Goal: Task Accomplishment & Management: Use online tool/utility

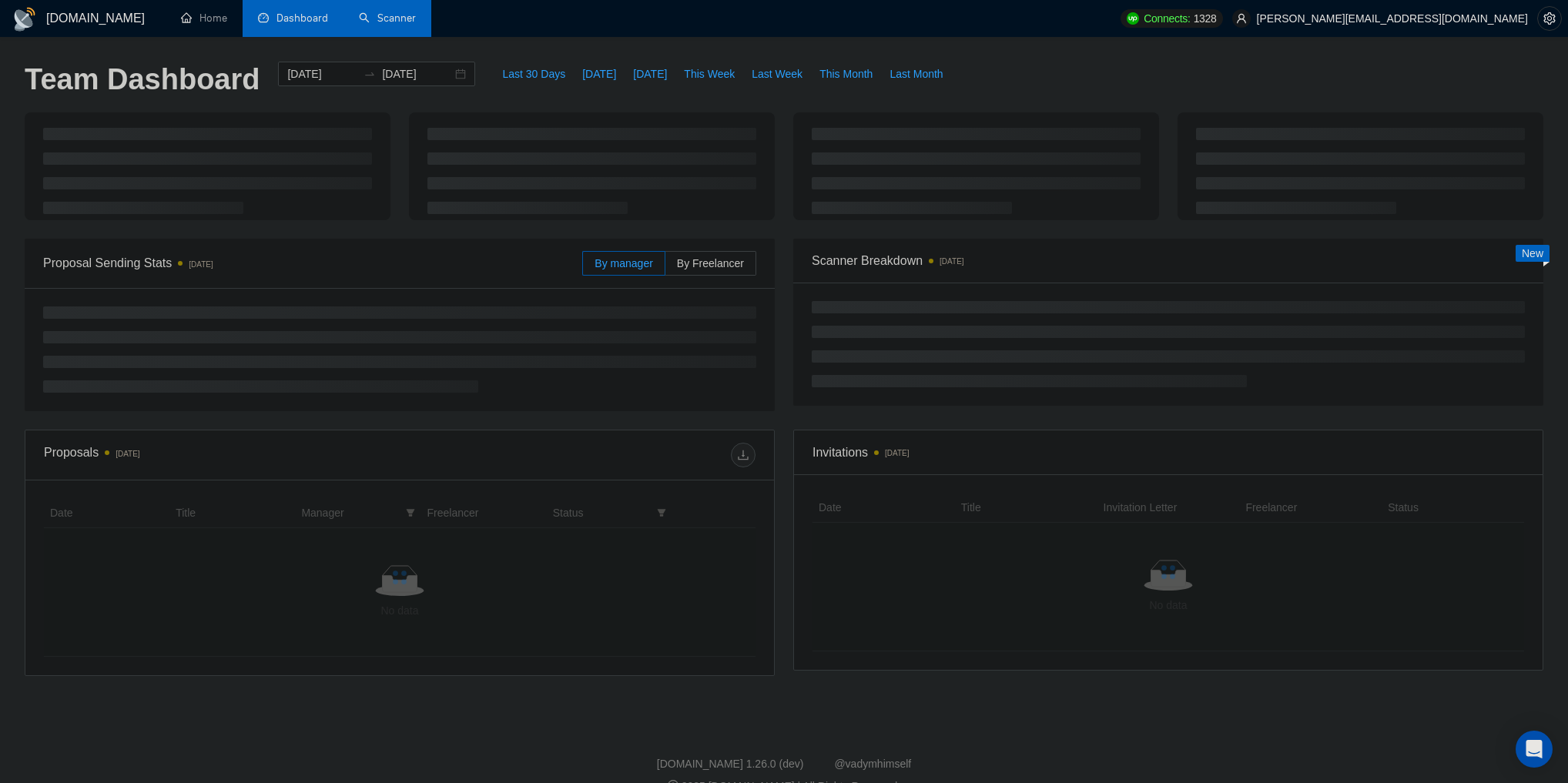
click at [391, 22] on link "Scanner" at bounding box center [387, 18] width 57 height 13
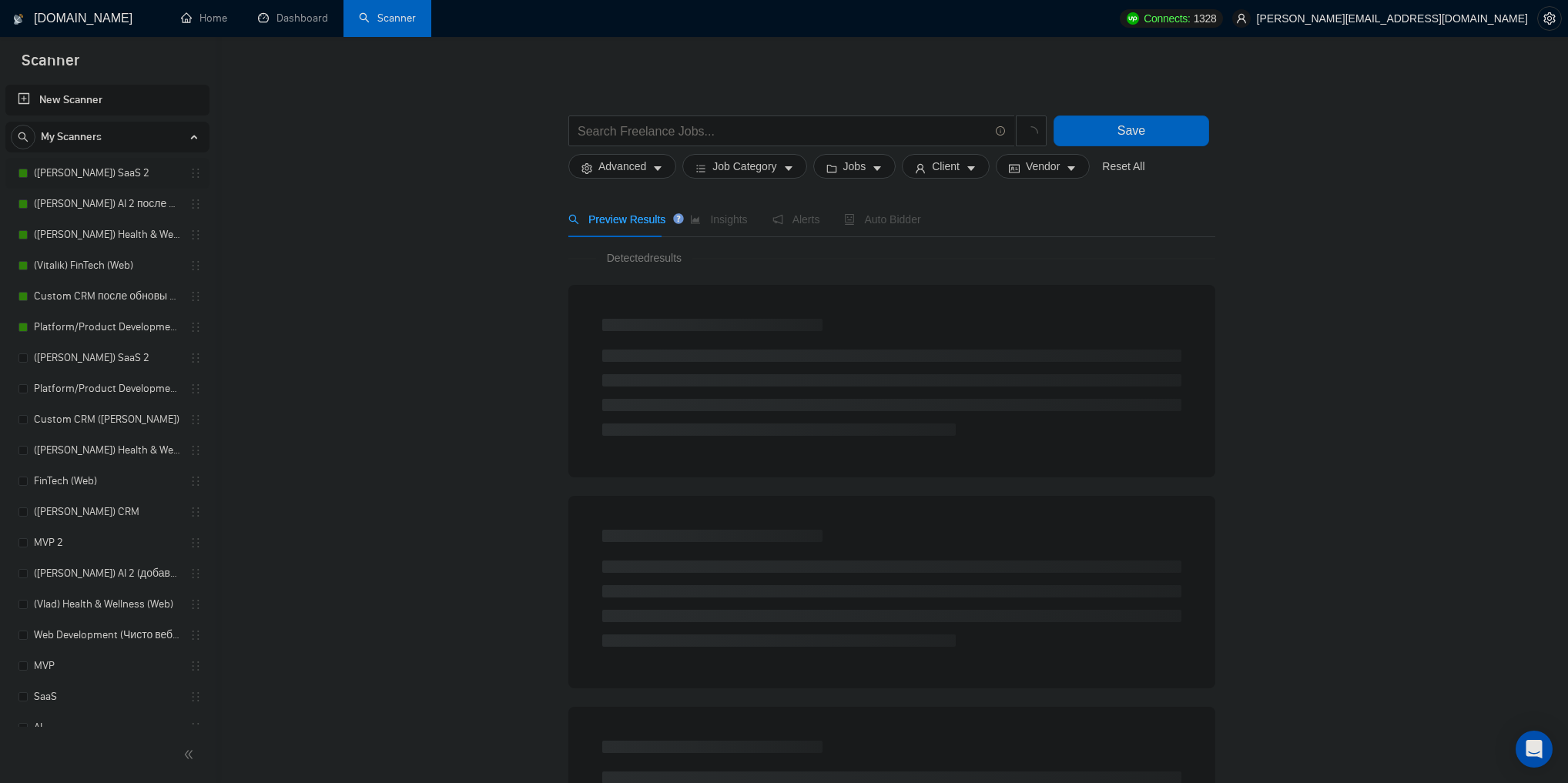
click at [114, 172] on link "([PERSON_NAME]) SaaS 2" at bounding box center [107, 172] width 146 height 31
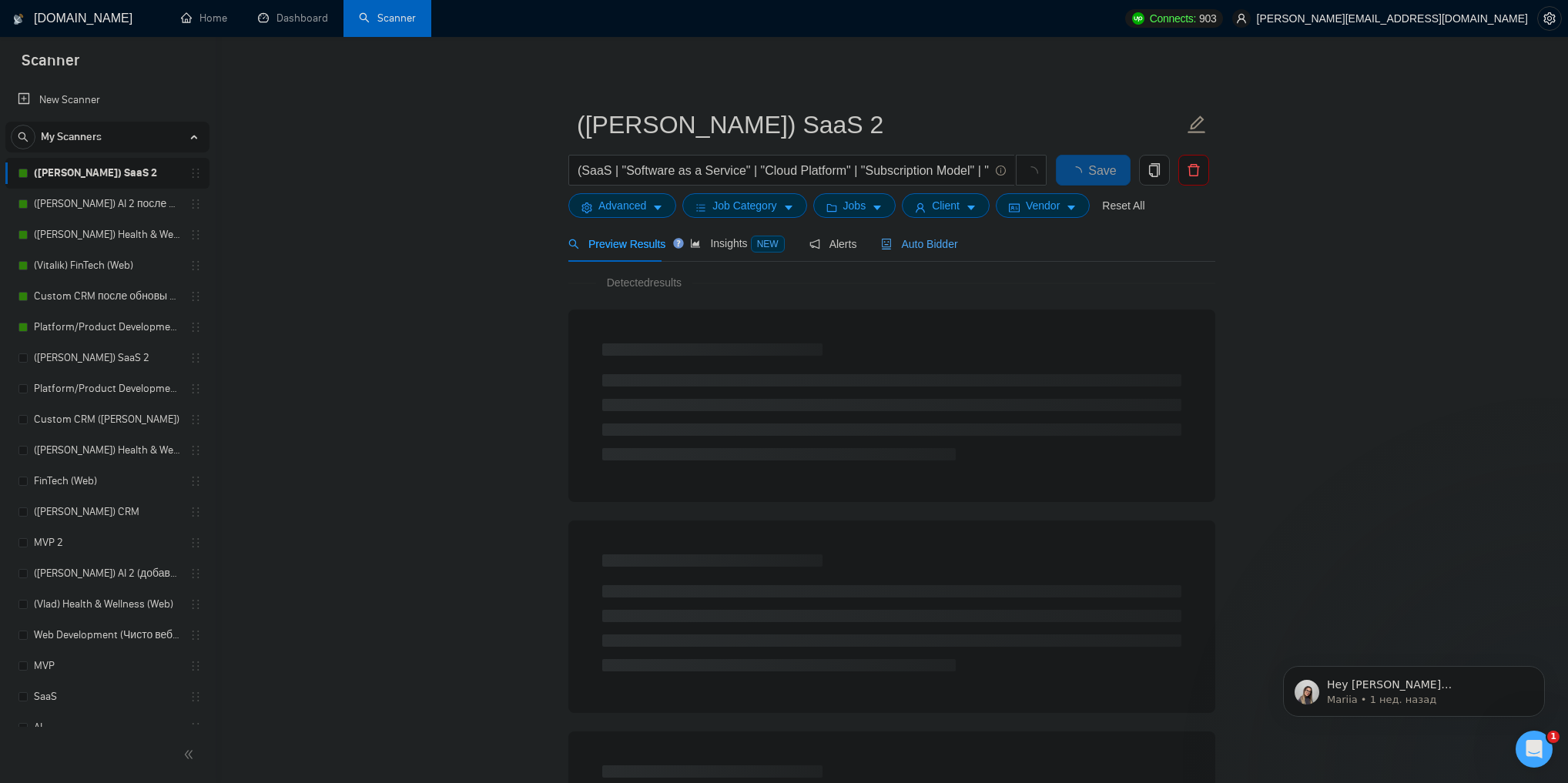
click at [894, 248] on span "Auto Bidder" at bounding box center [919, 245] width 77 height 12
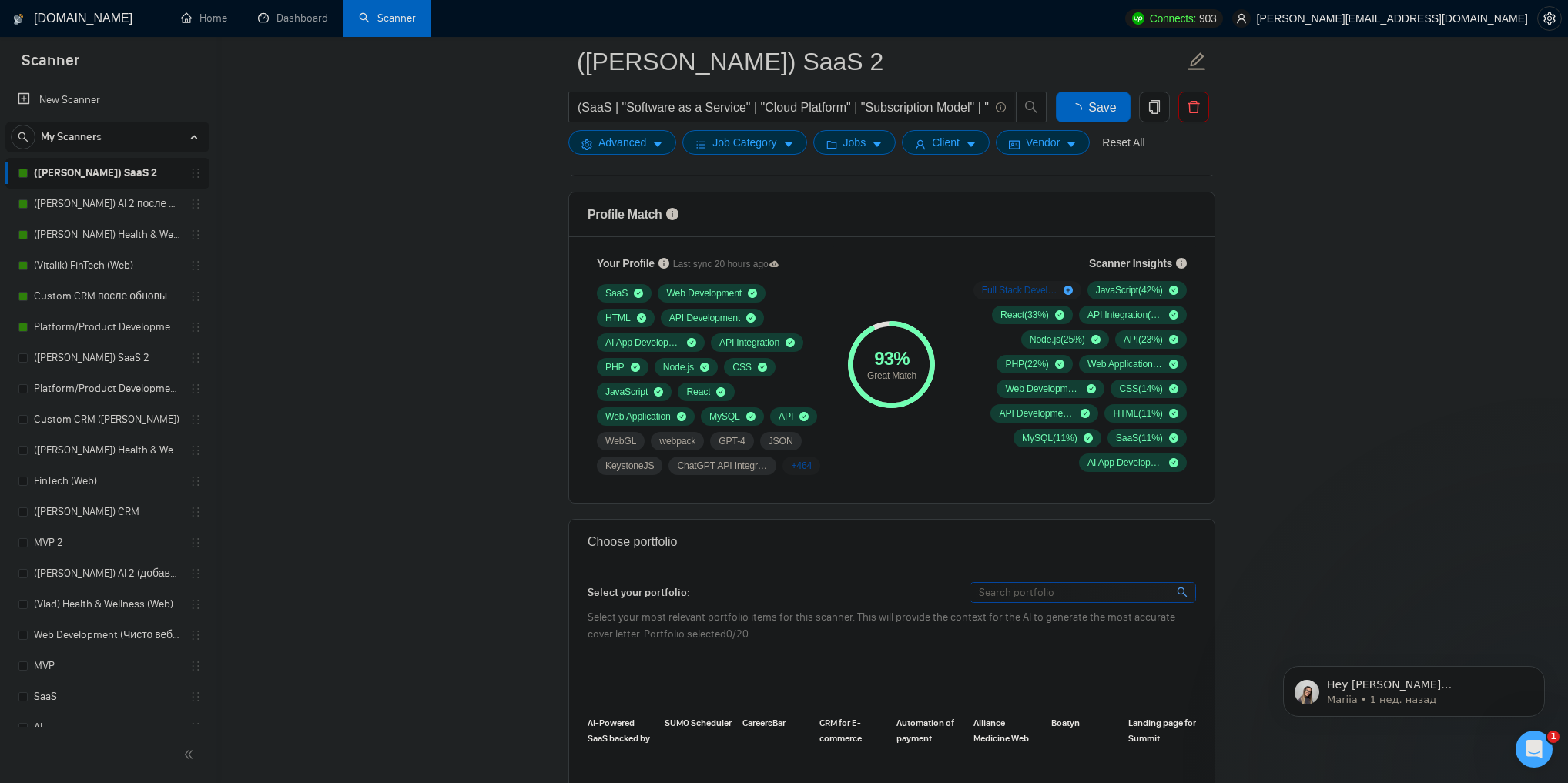
scroll to position [925, 0]
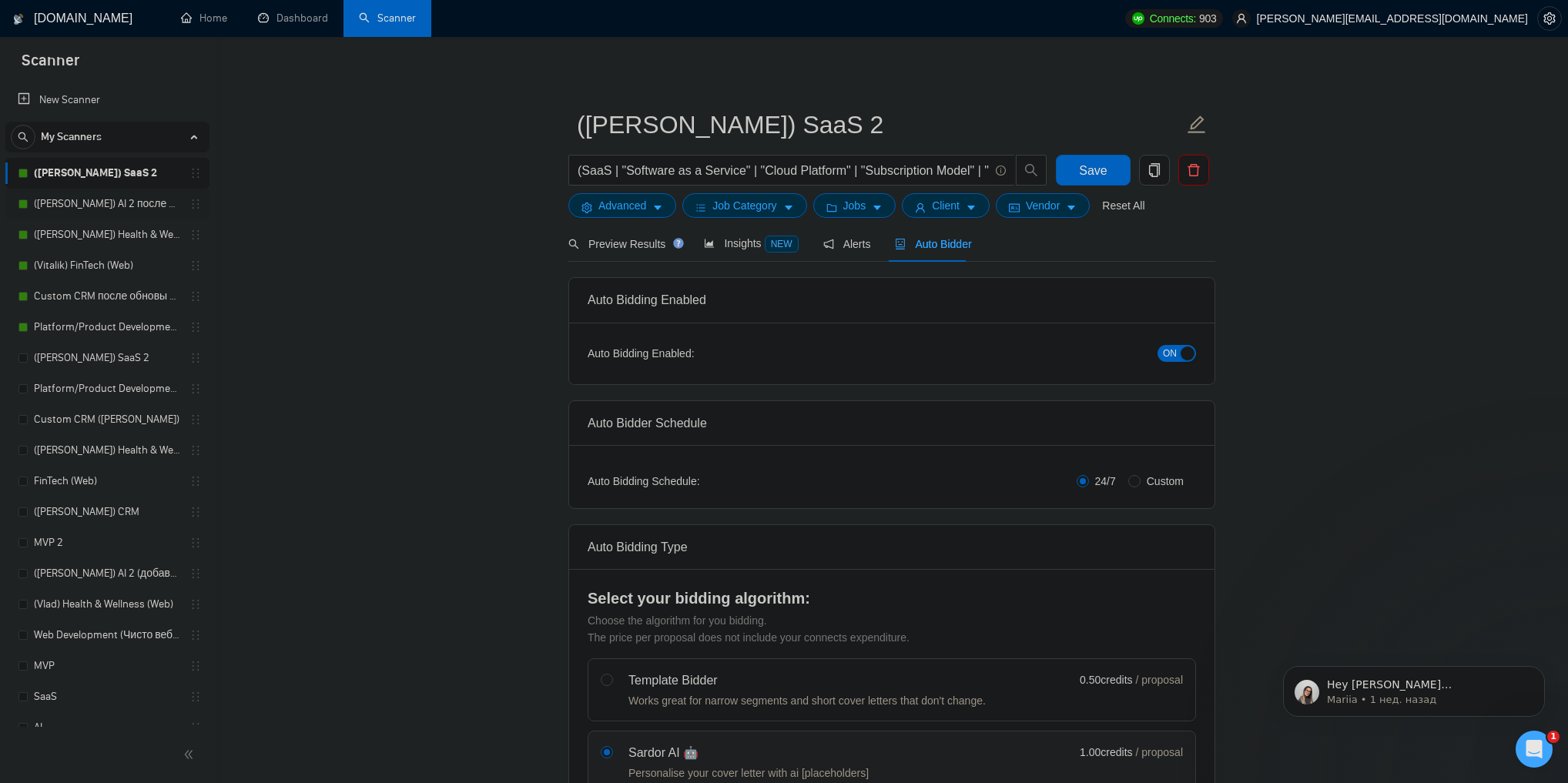
click at [114, 214] on link "([PERSON_NAME]) AI 2 после обновы профиля" at bounding box center [107, 204] width 146 height 31
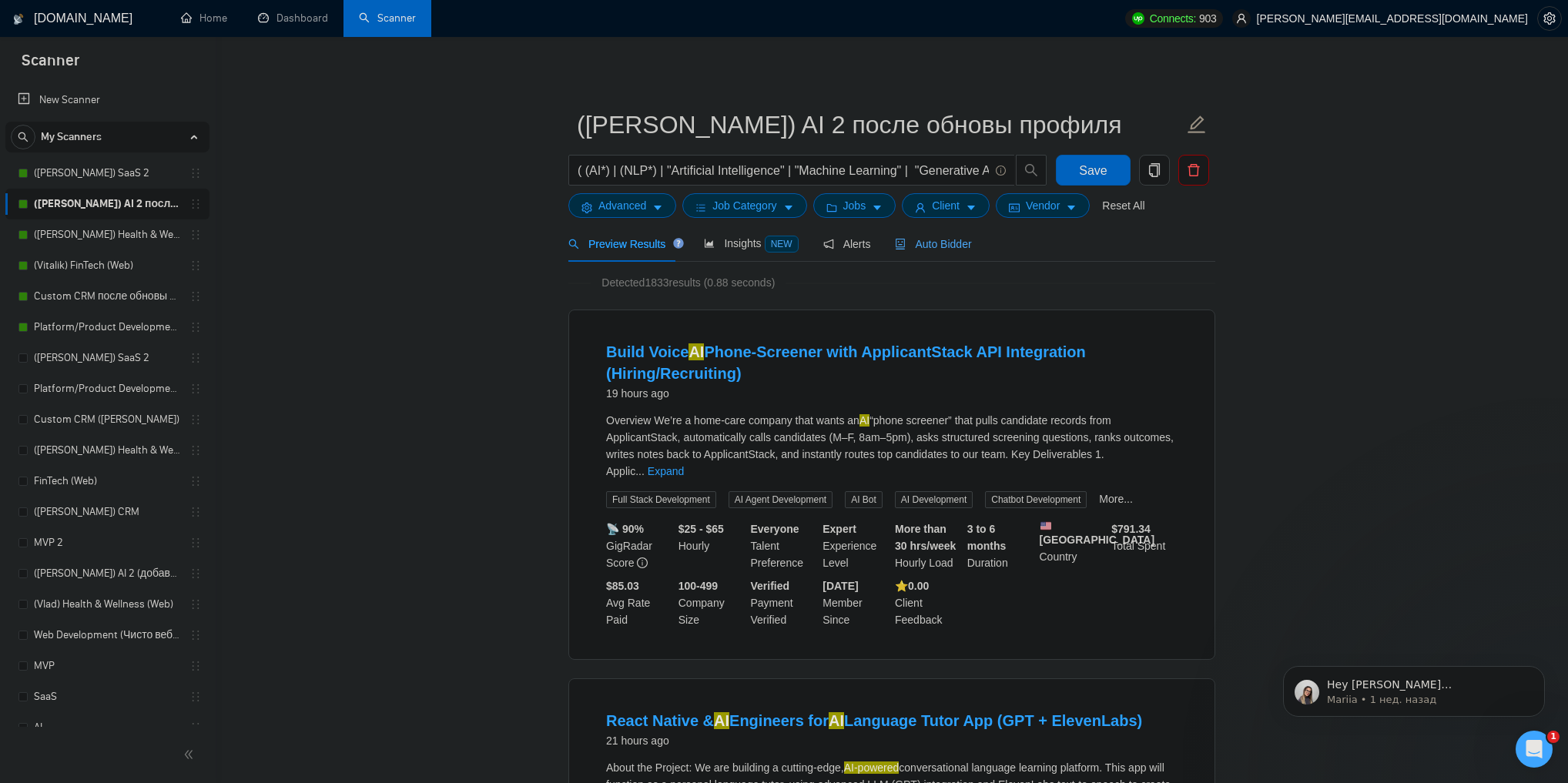
click at [918, 247] on span "Auto Bidder" at bounding box center [932, 245] width 77 height 12
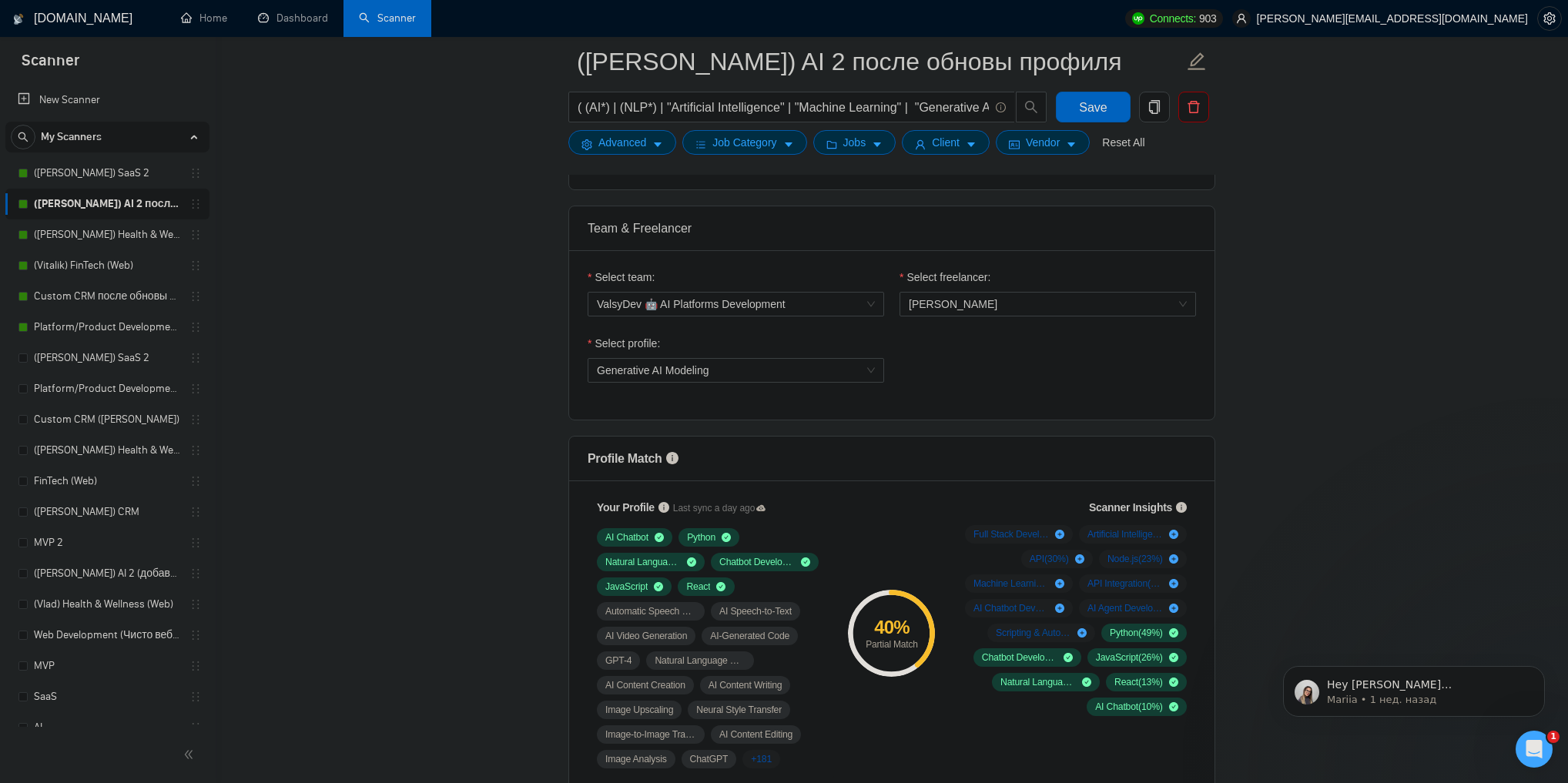
scroll to position [863, 0]
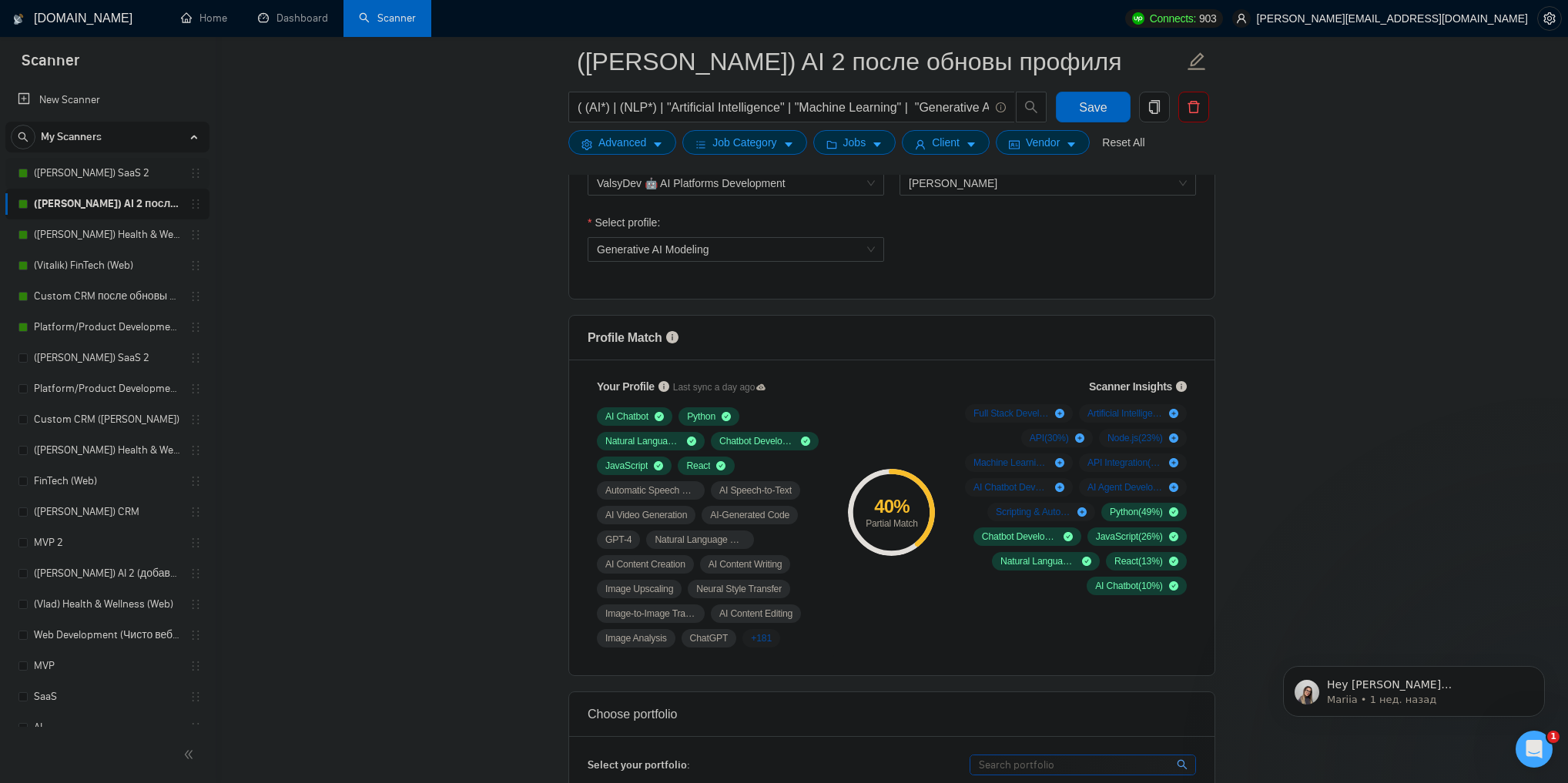
click at [97, 171] on link "([PERSON_NAME]) SaaS 2" at bounding box center [107, 172] width 146 height 31
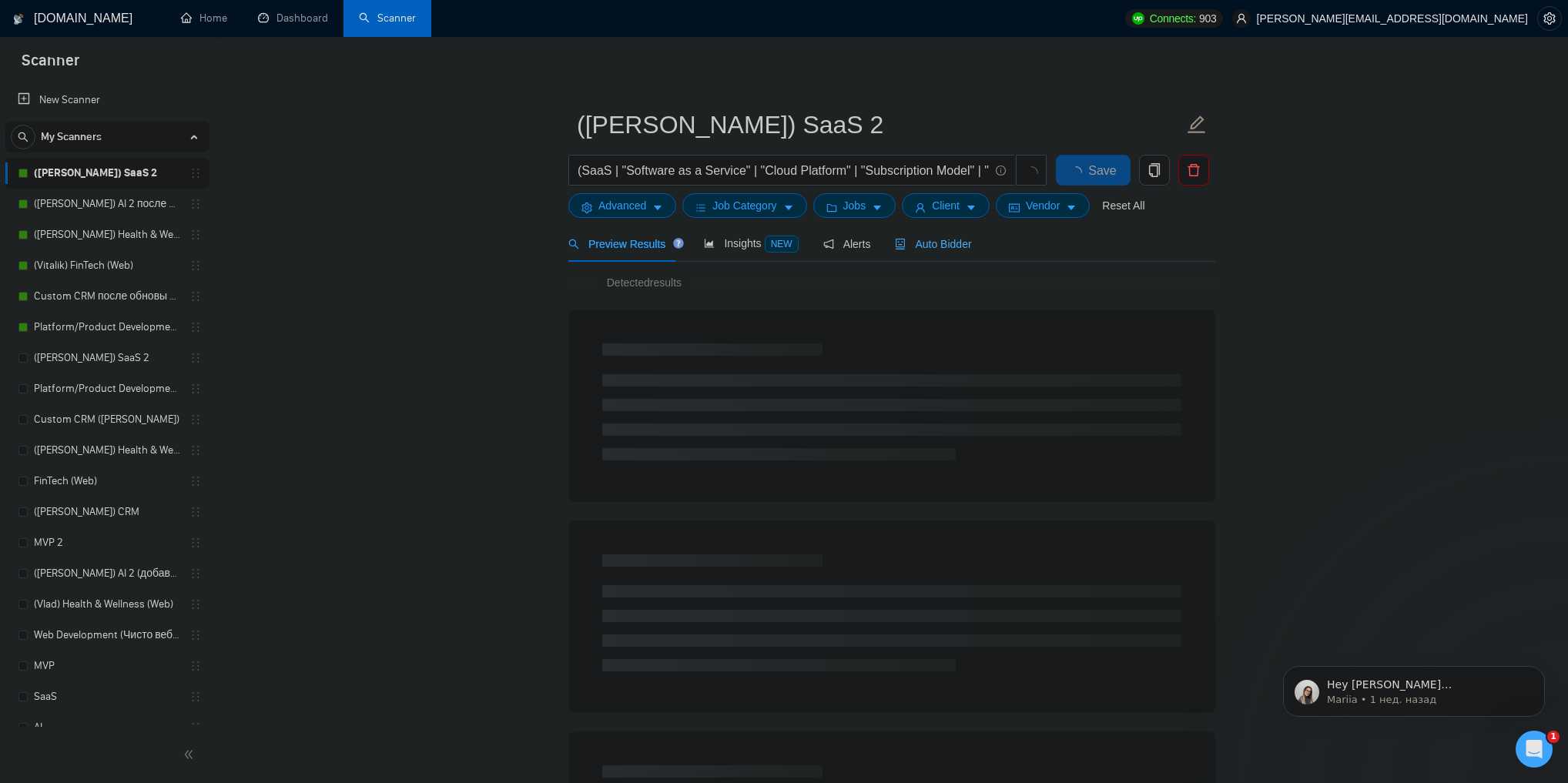
click at [931, 255] on div "Auto Bidder" at bounding box center [932, 244] width 77 height 36
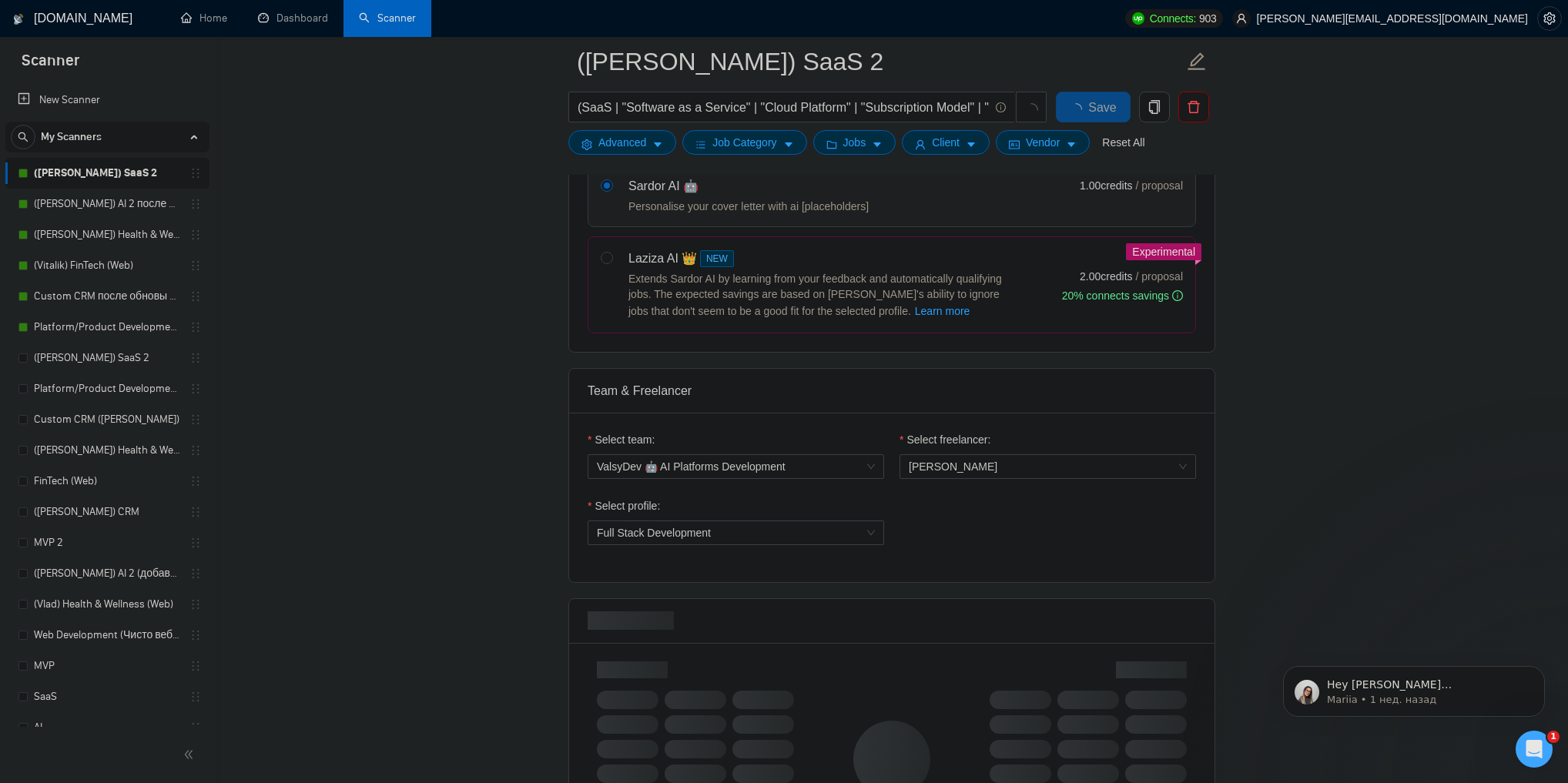
scroll to position [678, 0]
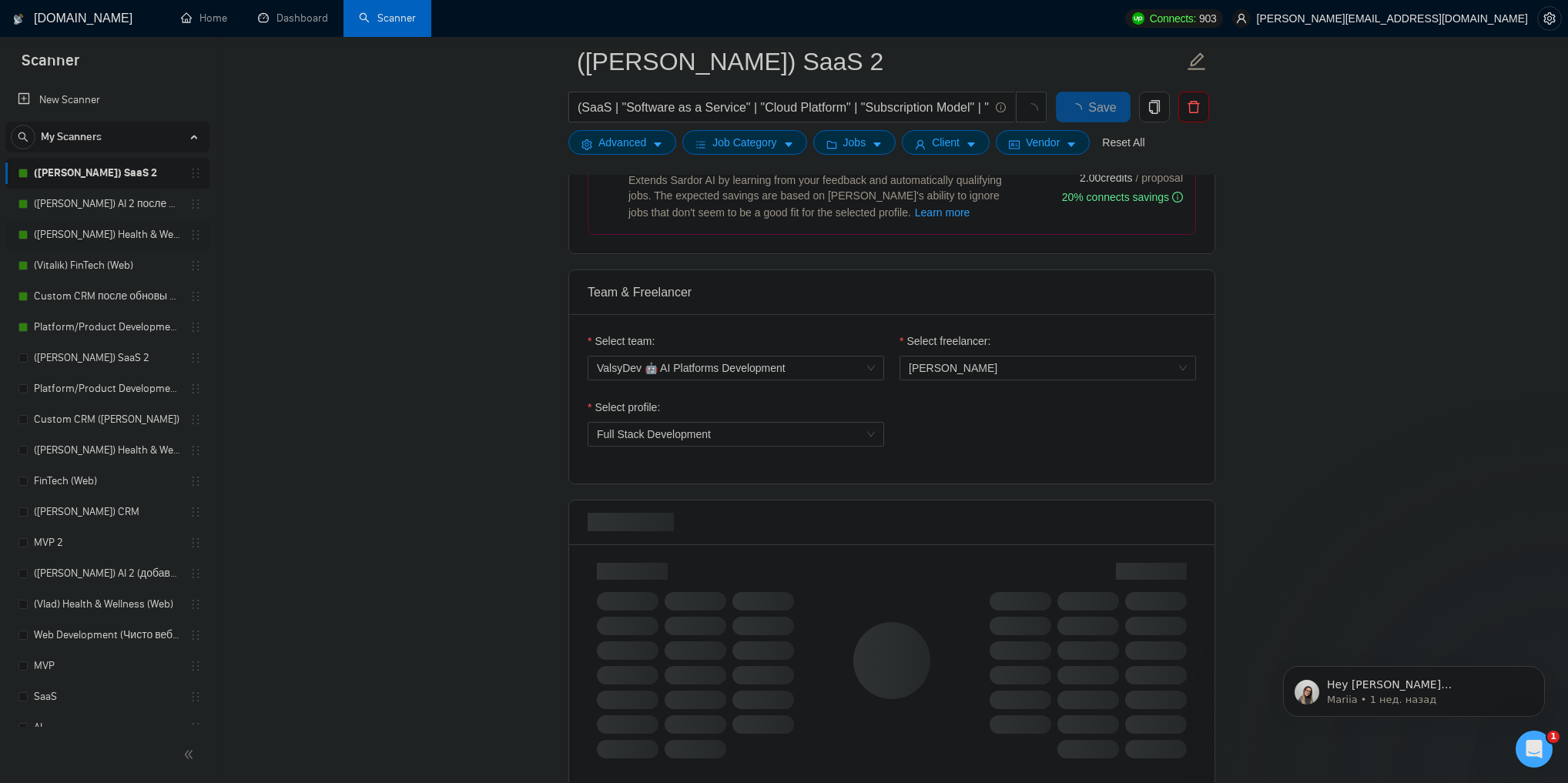
click at [84, 231] on link "([PERSON_NAME]) Health & Wellness (Web) после обновы профиля" at bounding box center [107, 235] width 146 height 31
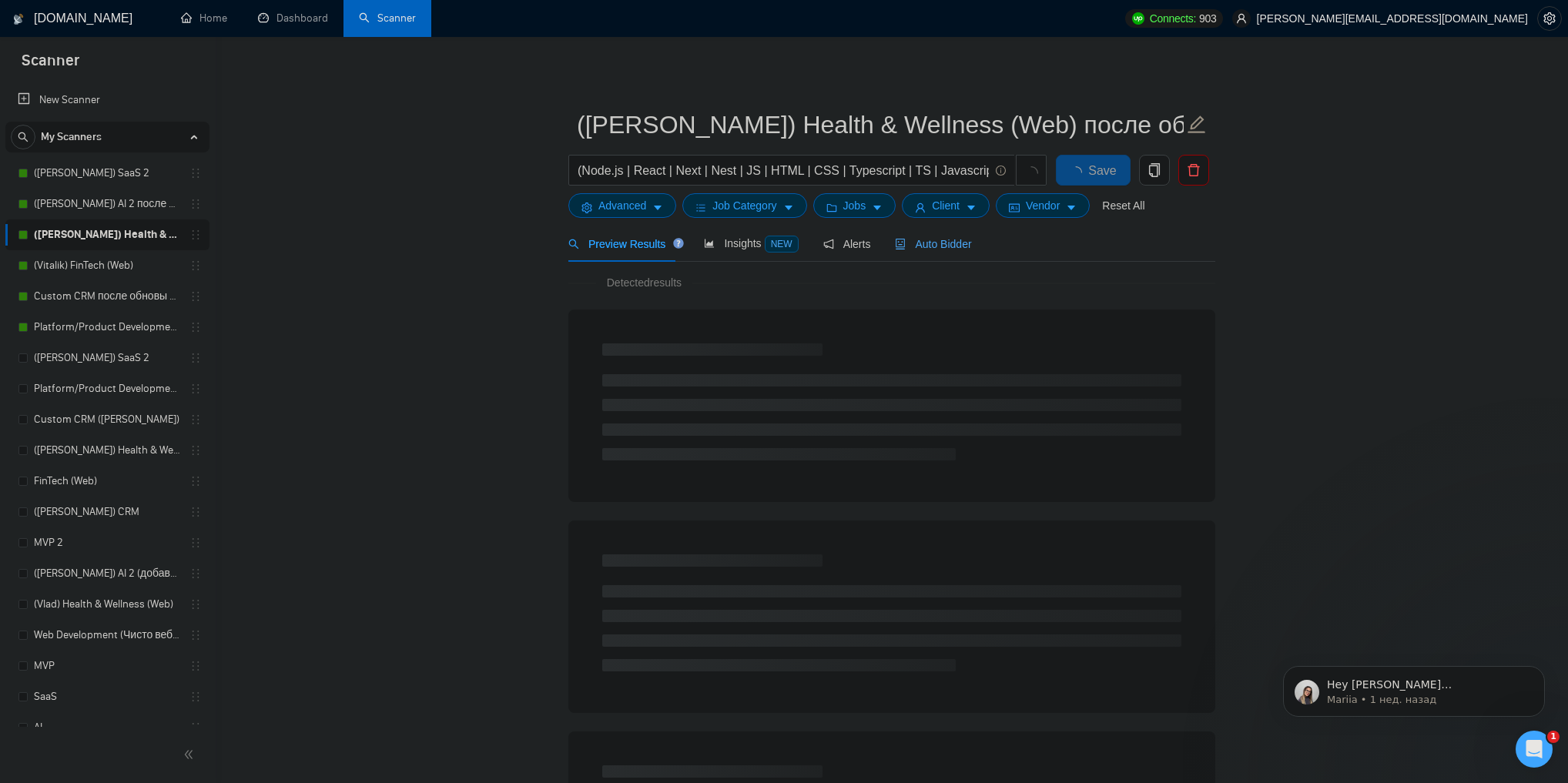
click at [914, 250] on span "Auto Bidder" at bounding box center [932, 245] width 77 height 12
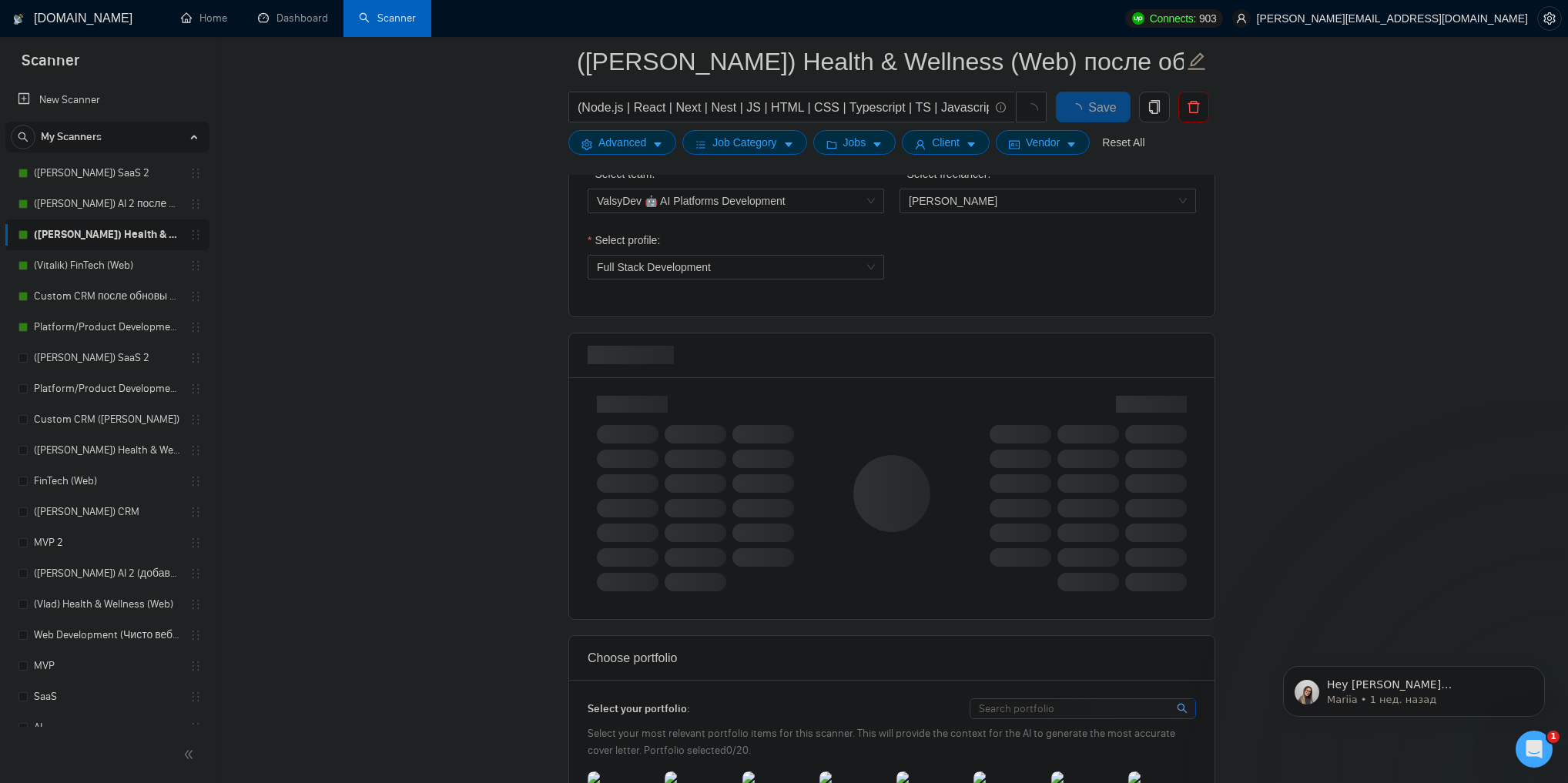
scroll to position [801, 0]
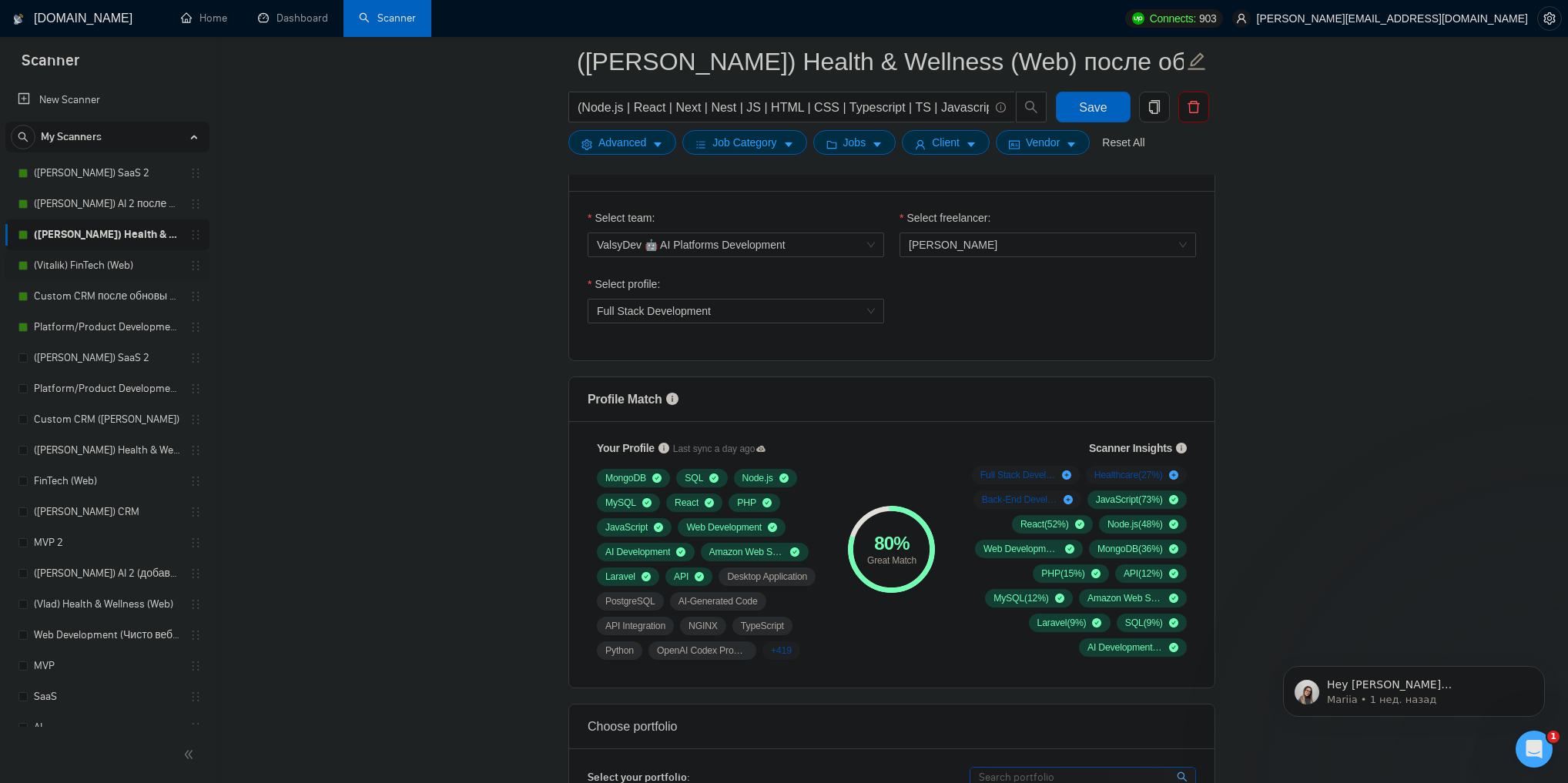
click at [94, 271] on link "(Vitalik) FinTech (Web)" at bounding box center [107, 266] width 146 height 31
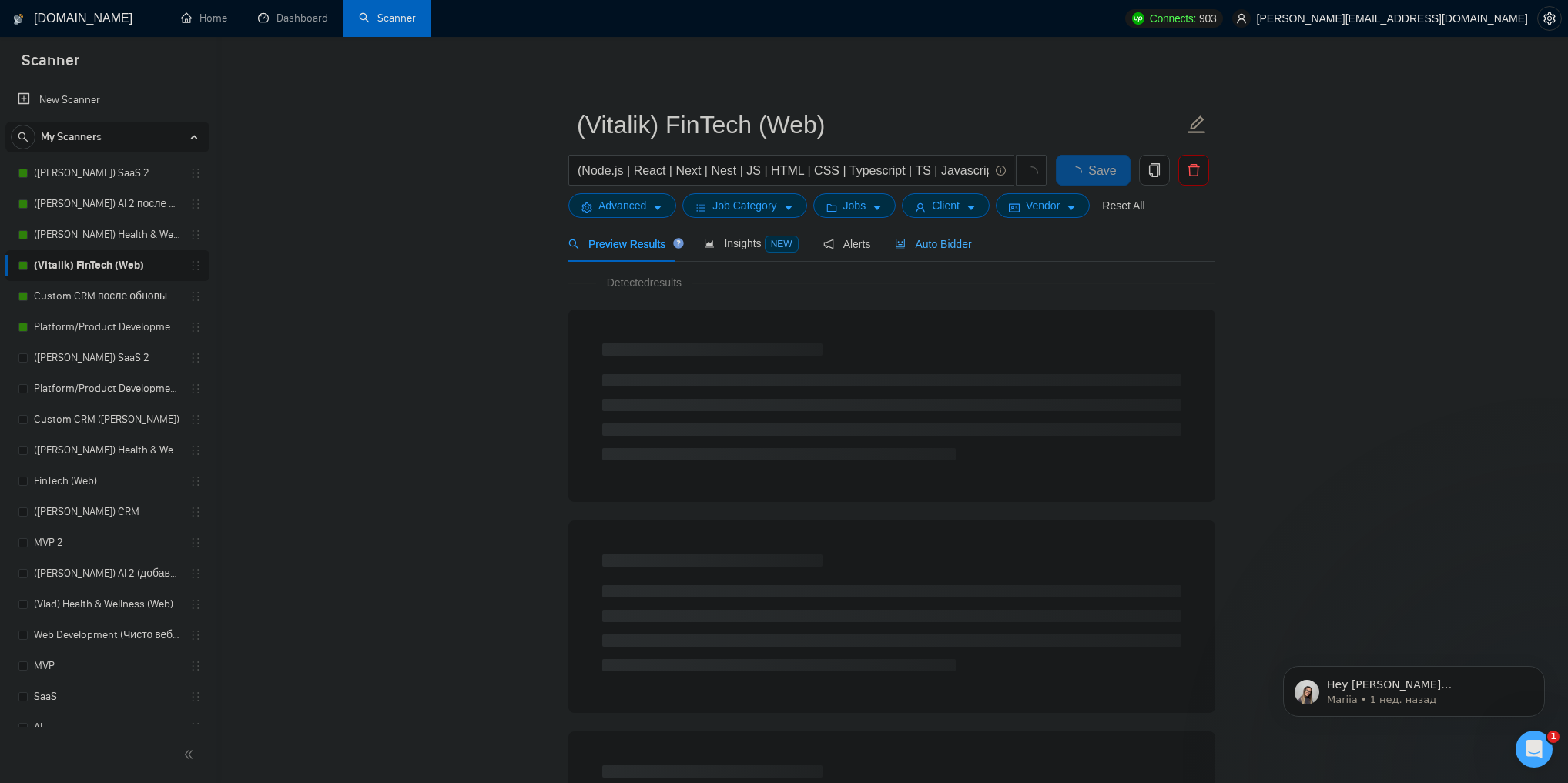
click at [920, 257] on div "Auto Bidder" at bounding box center [932, 244] width 77 height 36
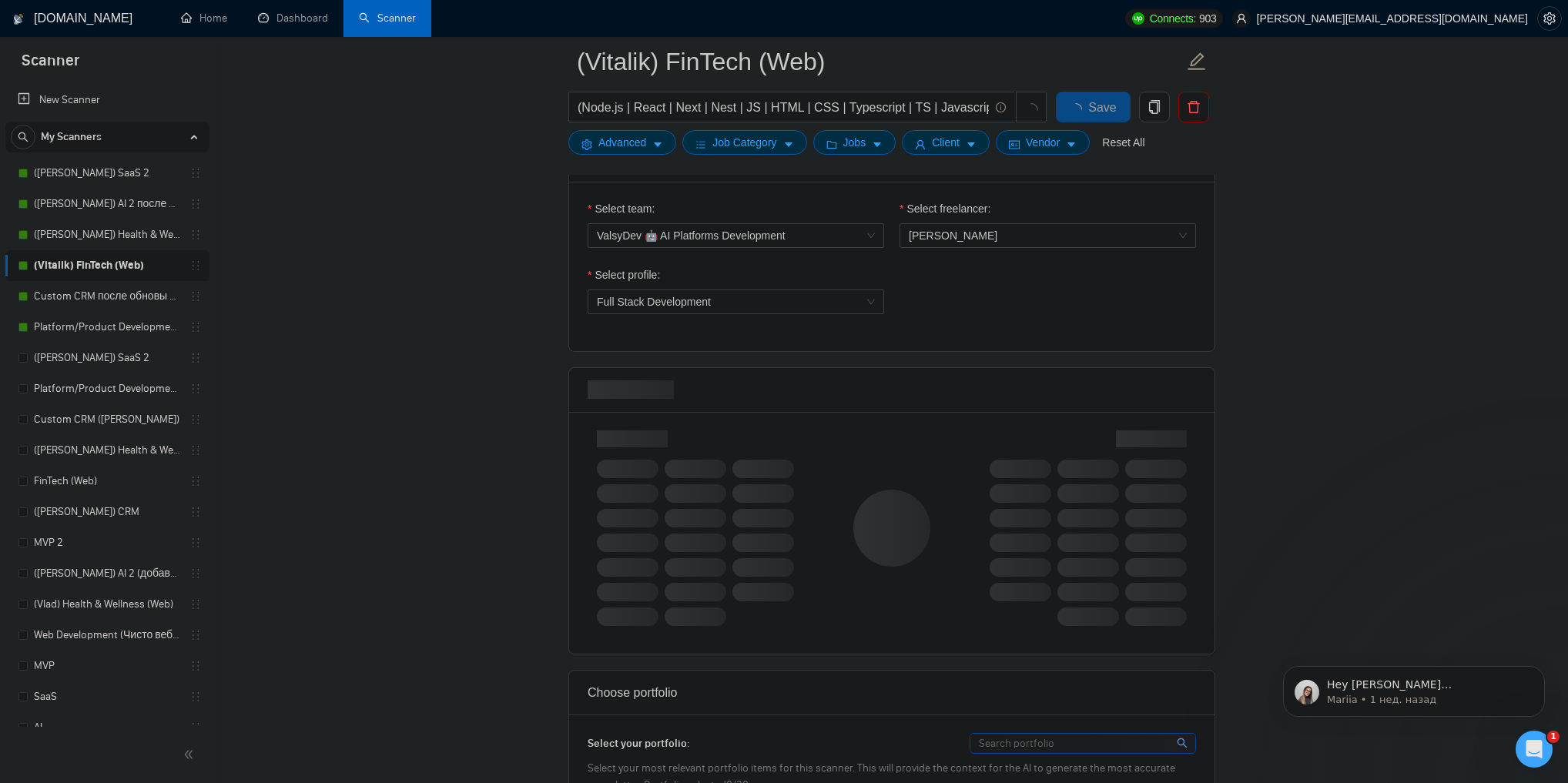
scroll to position [801, 0]
